Goal: Navigation & Orientation: Understand site structure

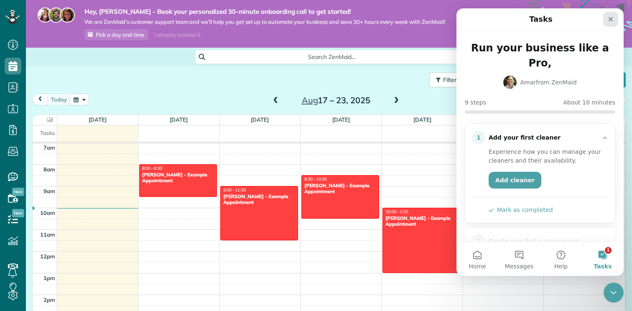
click at [607, 18] on div "Close" at bounding box center [610, 19] width 15 height 15
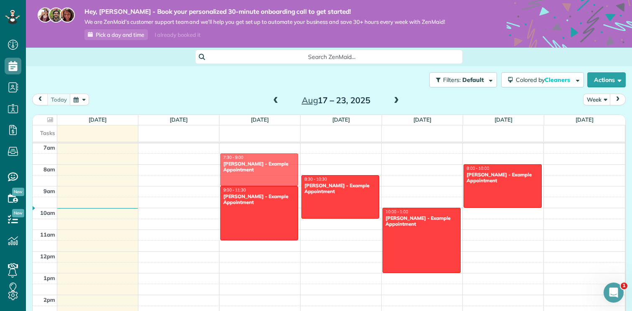
drag, startPoint x: 186, startPoint y: 178, endPoint x: 267, endPoint y: 166, distance: 81.5
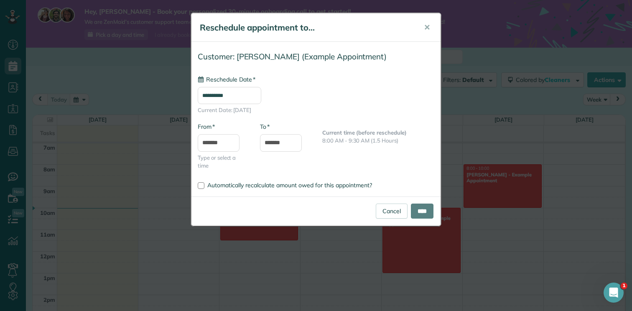
type input "**********"
click at [427, 24] on span "✕" at bounding box center [427, 28] width 6 height 10
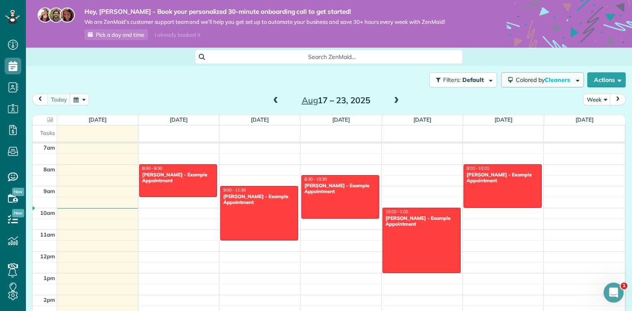
click at [528, 85] on button "Colored by Cleaners" at bounding box center [542, 79] width 83 height 15
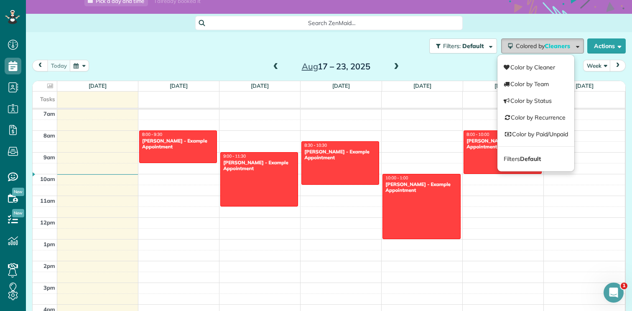
scroll to position [43, 0]
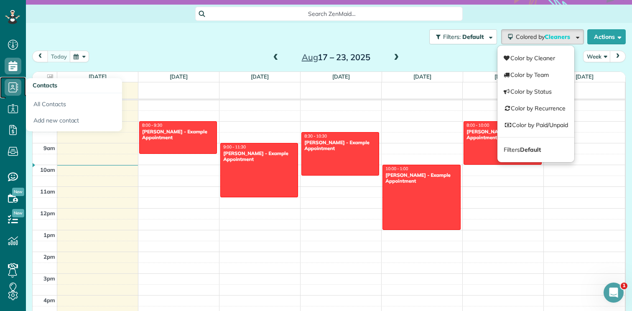
click at [16, 87] on use at bounding box center [14, 87] width 10 height 10
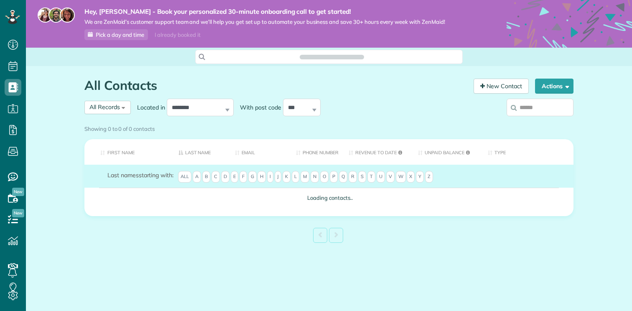
scroll to position [4, 4]
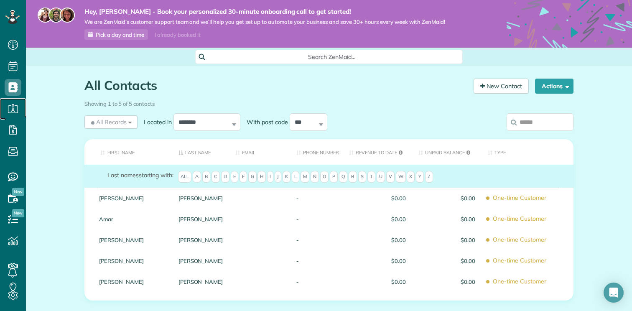
click at [14, 106] on icon at bounding box center [13, 108] width 17 height 17
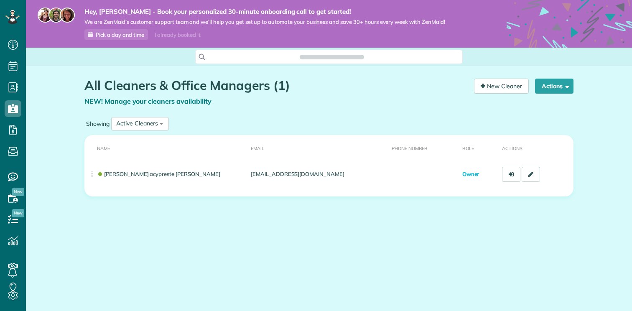
scroll to position [4, 4]
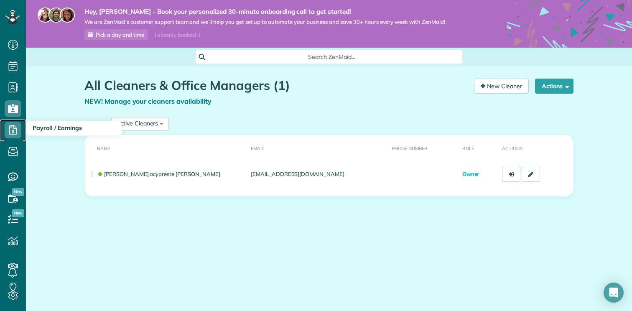
click at [18, 138] on span "Payroll / Earnings" at bounding box center [13, 138] width 17 height 0
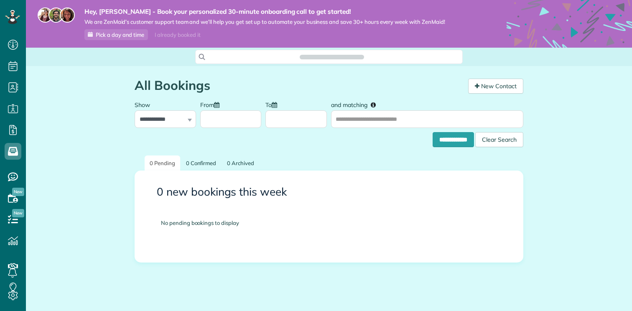
scroll to position [4, 4]
click at [14, 226] on icon at bounding box center [13, 219] width 17 height 17
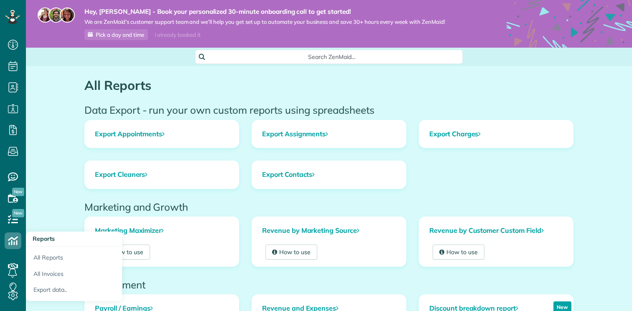
scroll to position [4, 4]
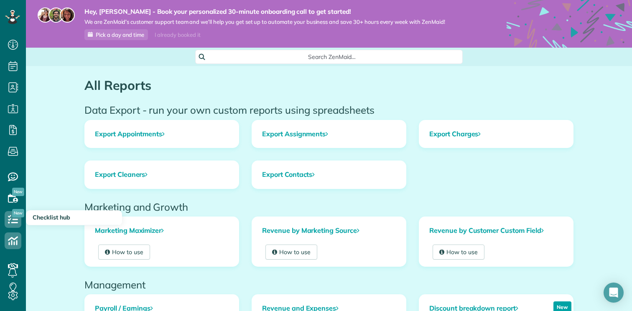
click at [14, 215] on span "New" at bounding box center [18, 213] width 12 height 8
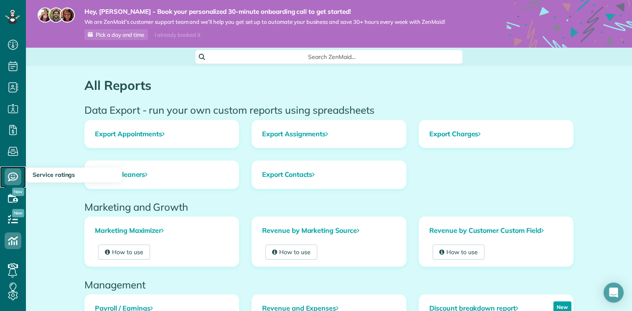
click at [11, 185] on span "Service ratings" at bounding box center [13, 185] width 17 height 0
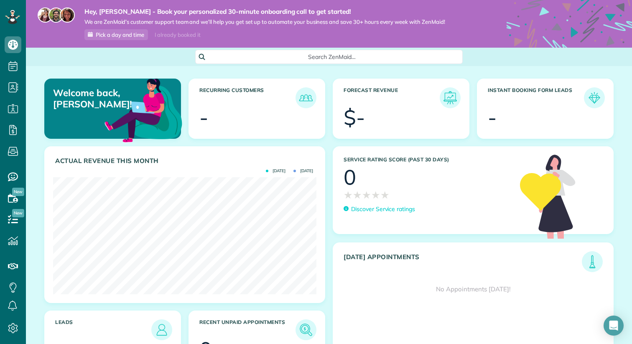
scroll to position [43, 0]
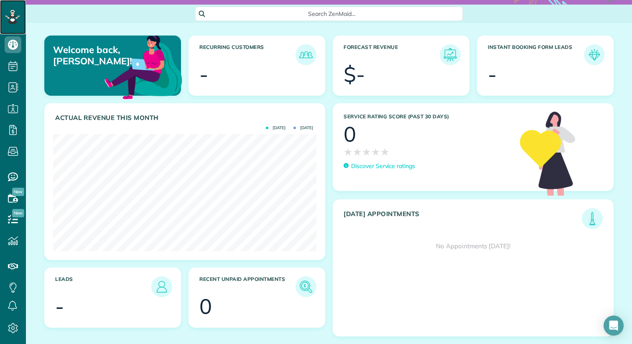
click at [19, 16] on icon at bounding box center [18, 17] width 4 height 3
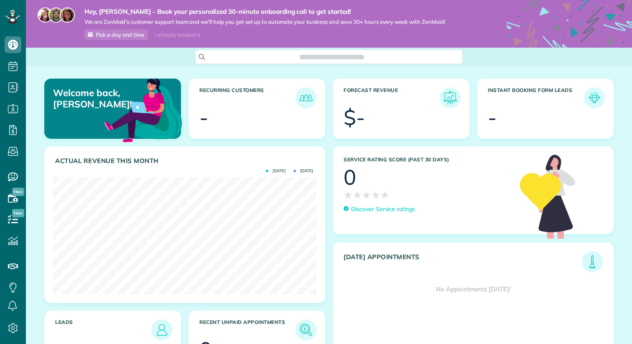
scroll to position [117, 263]
